Goal: Find specific page/section: Find specific page/section

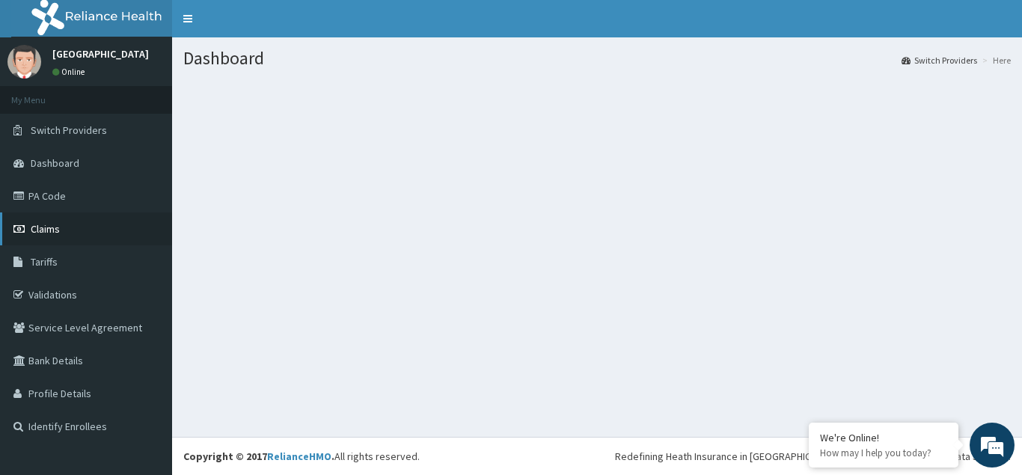
click at [52, 228] on span "Claims" at bounding box center [45, 228] width 29 height 13
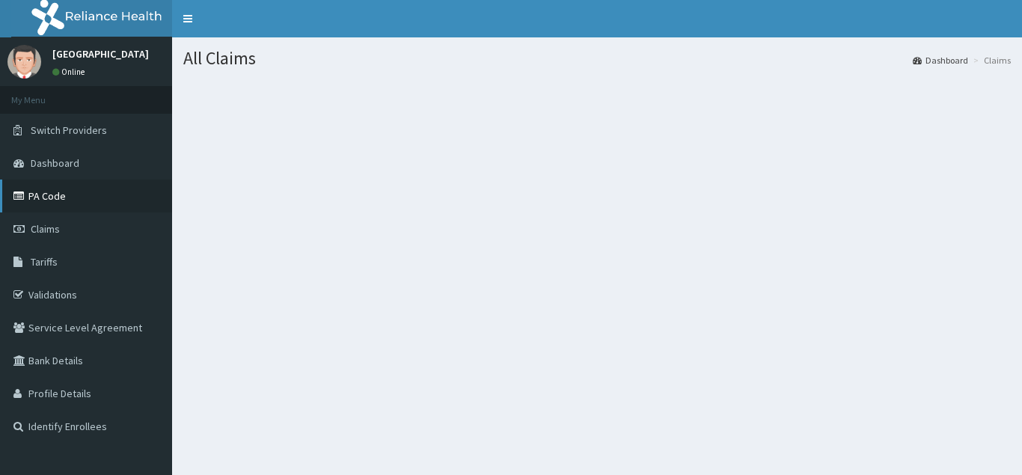
click at [38, 199] on link "PA Code" at bounding box center [86, 196] width 172 height 33
click at [46, 199] on link "PA Code" at bounding box center [86, 196] width 172 height 33
